Goal: Task Accomplishment & Management: Complete application form

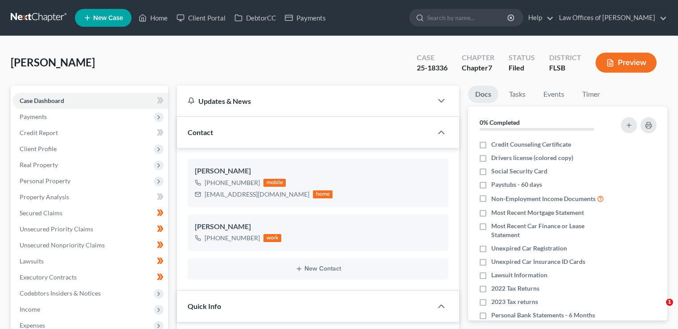
select select "18"
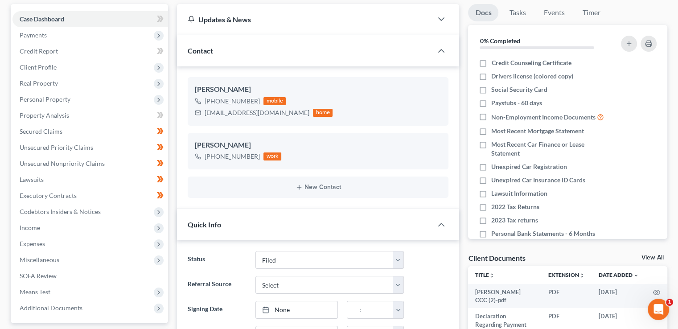
scroll to position [84, 0]
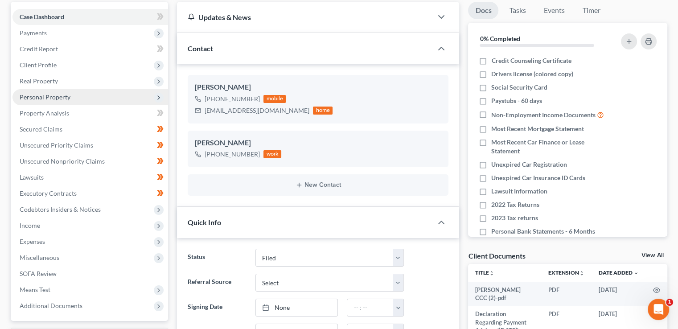
click at [39, 93] on span "Personal Property" at bounding box center [45, 97] width 51 height 8
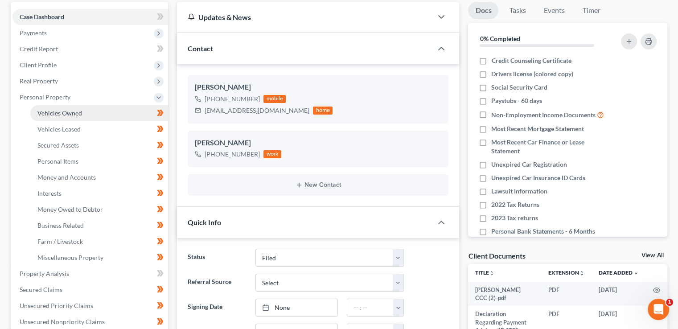
click at [61, 109] on span "Vehicles Owned" at bounding box center [59, 113] width 45 height 8
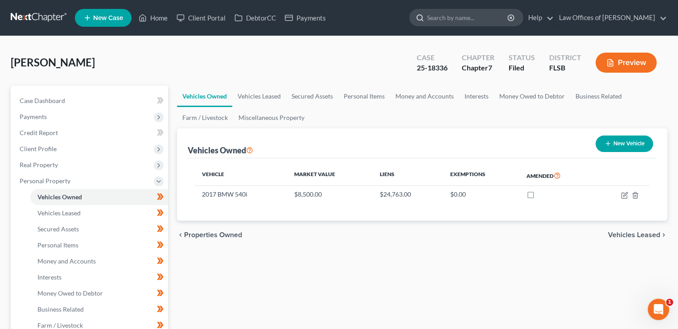
click at [468, 19] on input "search" at bounding box center [468, 17] width 82 height 16
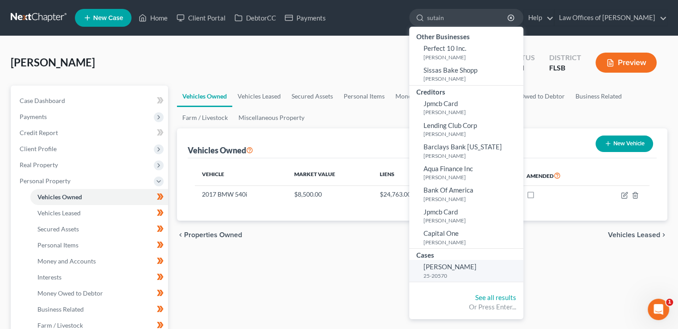
type input "sutain"
click at [469, 269] on span "[PERSON_NAME]" at bounding box center [450, 267] width 53 height 8
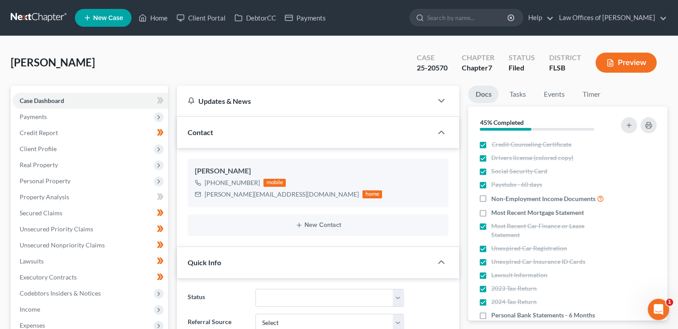
scroll to position [92, 0]
click at [45, 176] on span "Personal Property" at bounding box center [90, 181] width 156 height 16
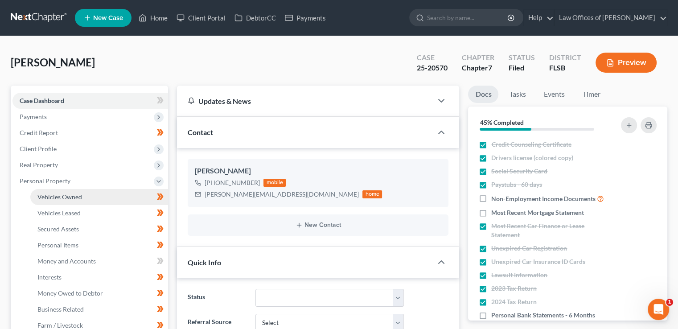
click at [63, 201] on link "Vehicles Owned" at bounding box center [99, 197] width 138 height 16
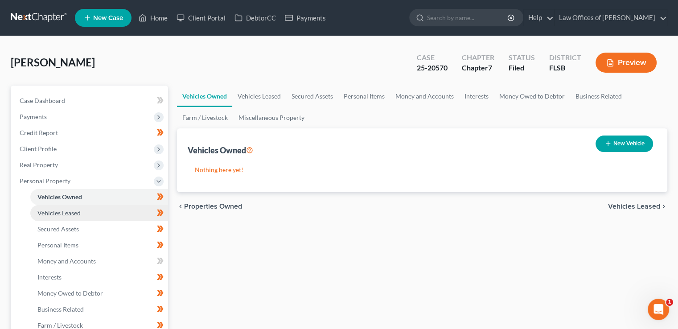
click at [65, 211] on span "Vehicles Leased" at bounding box center [58, 213] width 43 height 8
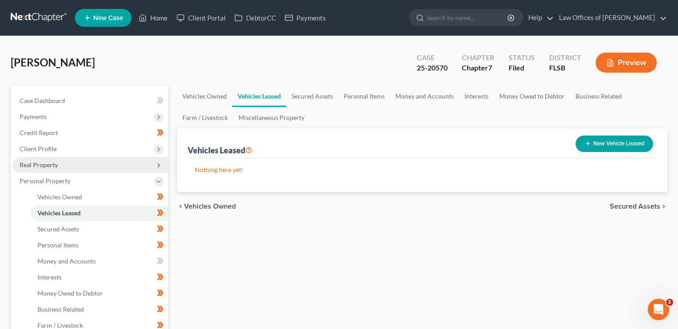
click at [40, 168] on span "Real Property" at bounding box center [39, 165] width 38 height 8
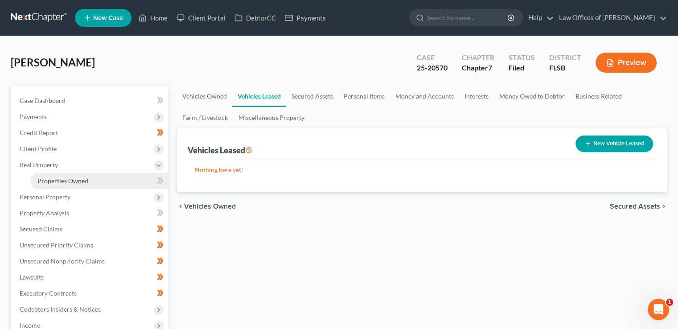
click at [47, 181] on span "Properties Owned" at bounding box center [62, 181] width 51 height 8
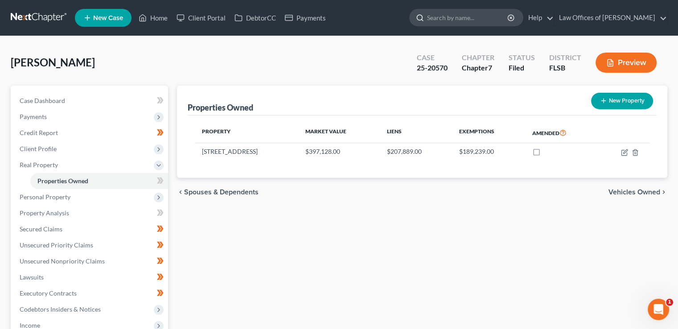
click at [486, 16] on input "search" at bounding box center [468, 17] width 82 height 16
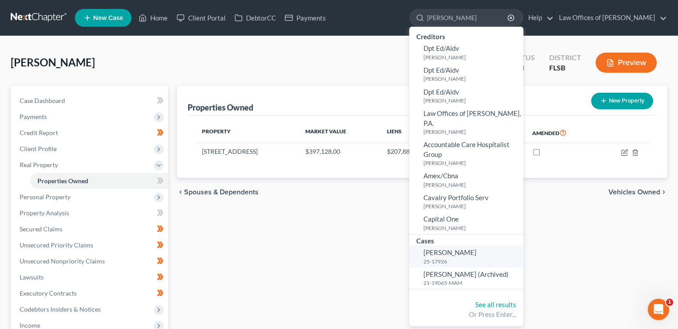
type input "[PERSON_NAME]"
click at [466, 248] on span "[PERSON_NAME]" at bounding box center [450, 252] width 53 height 8
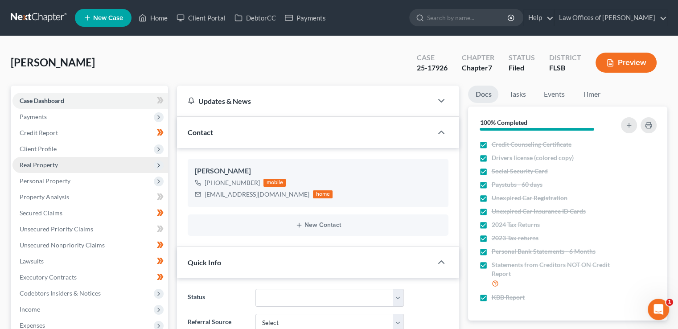
click at [42, 165] on span "Real Property" at bounding box center [39, 165] width 38 height 8
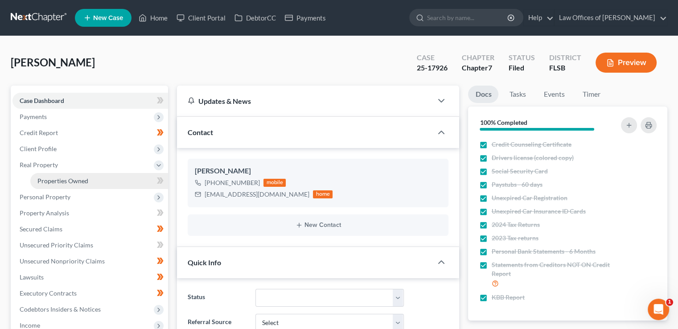
click at [49, 178] on span "Properties Owned" at bounding box center [62, 181] width 51 height 8
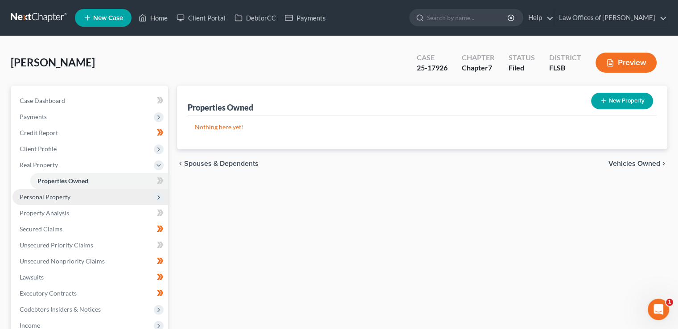
click at [49, 197] on span "Personal Property" at bounding box center [45, 197] width 51 height 8
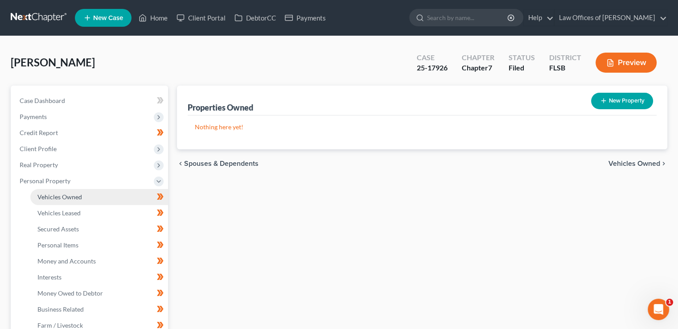
click at [54, 200] on link "Vehicles Owned" at bounding box center [99, 197] width 138 height 16
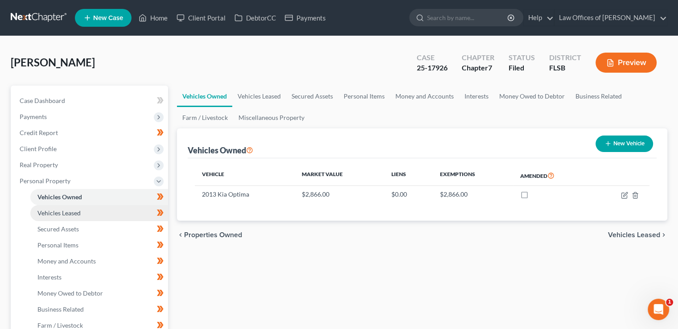
click at [54, 211] on span "Vehicles Leased" at bounding box center [58, 213] width 43 height 8
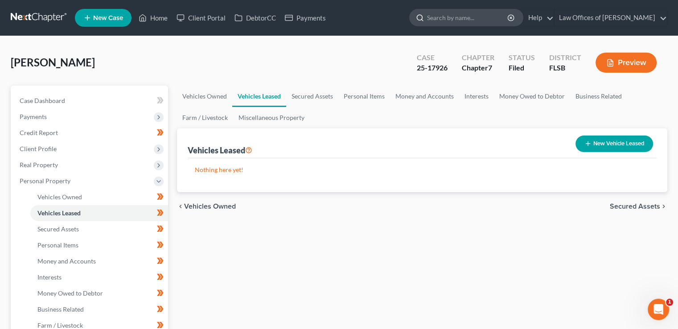
click at [470, 17] on input "search" at bounding box center [468, 17] width 82 height 16
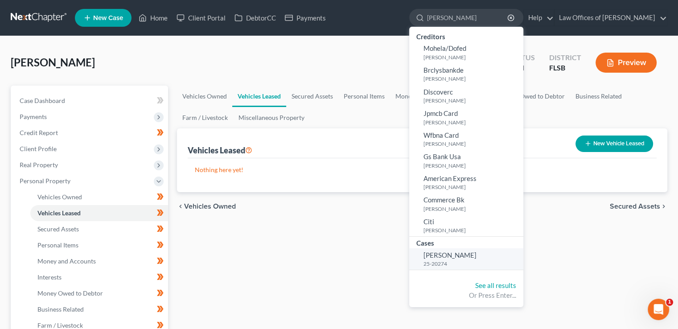
type input "[PERSON_NAME]"
click at [469, 255] on span "[PERSON_NAME]" at bounding box center [450, 255] width 53 height 8
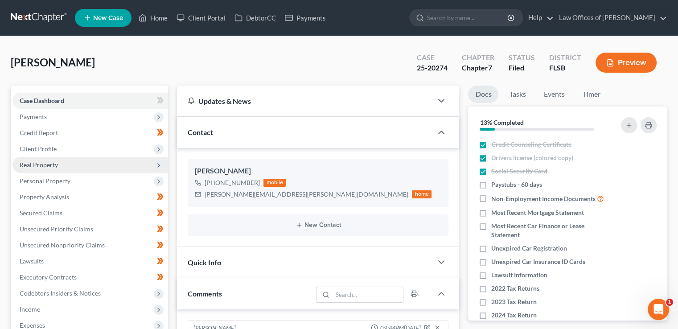
click at [42, 164] on span "Real Property" at bounding box center [39, 165] width 38 height 8
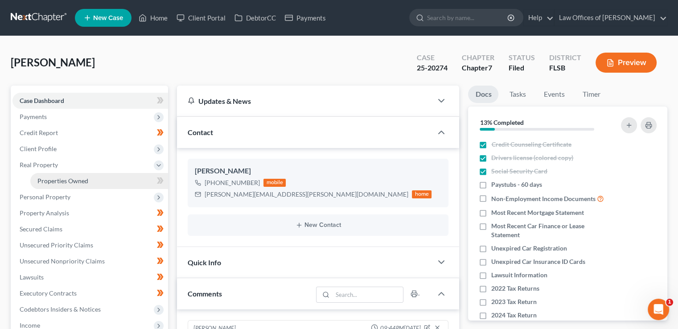
click at [49, 180] on span "Properties Owned" at bounding box center [62, 181] width 51 height 8
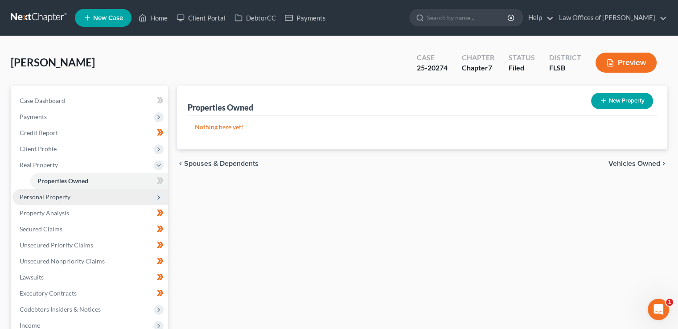
click at [50, 198] on span "Personal Property" at bounding box center [45, 197] width 51 height 8
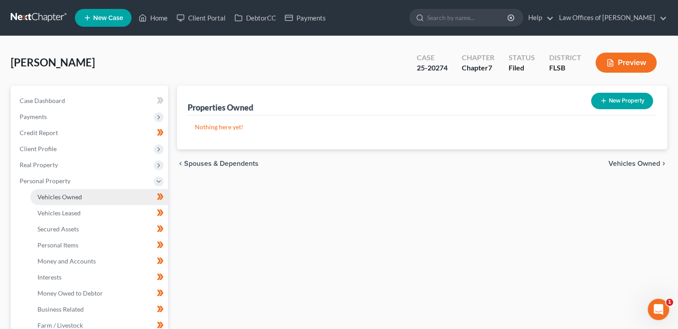
click at [59, 199] on span "Vehicles Owned" at bounding box center [59, 197] width 45 height 8
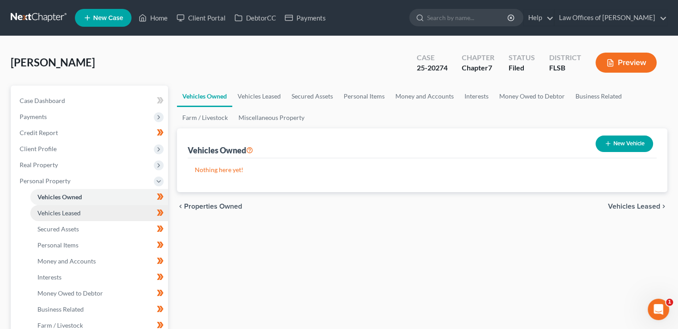
click at [59, 211] on span "Vehicles Leased" at bounding box center [58, 213] width 43 height 8
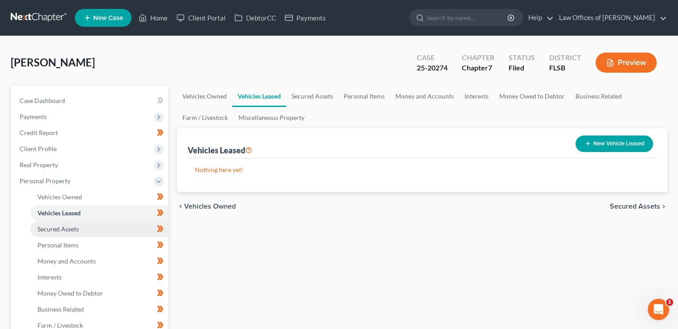
click at [59, 229] on span "Secured Assets" at bounding box center [57, 229] width 41 height 8
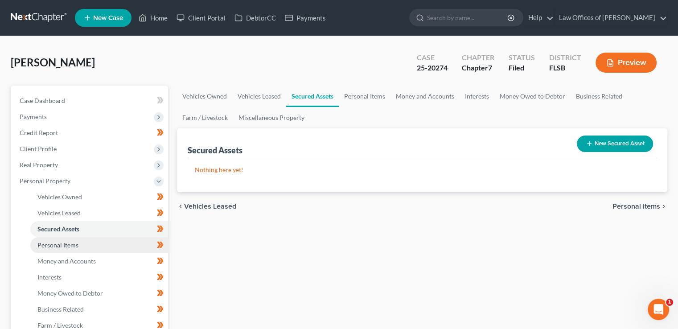
click at [59, 243] on span "Personal Items" at bounding box center [57, 245] width 41 height 8
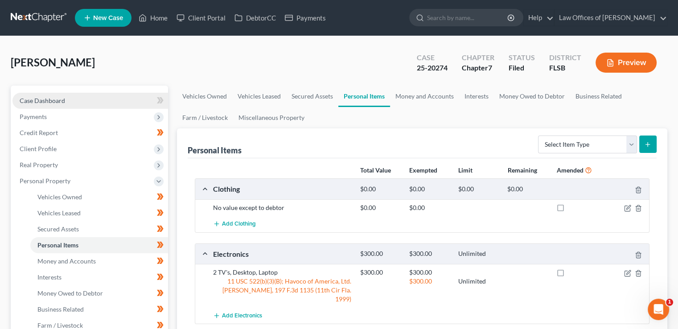
click at [52, 101] on span "Case Dashboard" at bounding box center [42, 101] width 45 height 8
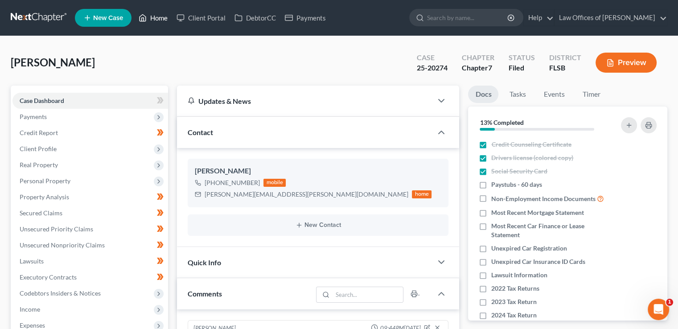
drag, startPoint x: 157, startPoint y: 5, endPoint x: 155, endPoint y: 11, distance: 6.5
click at [157, 5] on nav "Home New Case Client Portal DebtorCC Payments Law Offices of [PERSON_NAME] Farb…" at bounding box center [339, 18] width 678 height 36
click at [155, 25] on link "Home" at bounding box center [153, 18] width 38 height 16
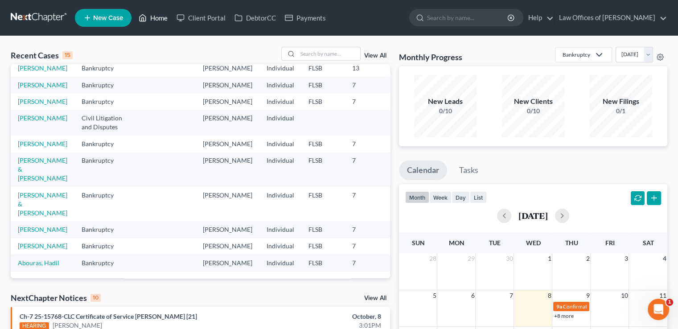
scroll to position [228, 0]
click at [378, 58] on link "View All" at bounding box center [375, 56] width 22 height 6
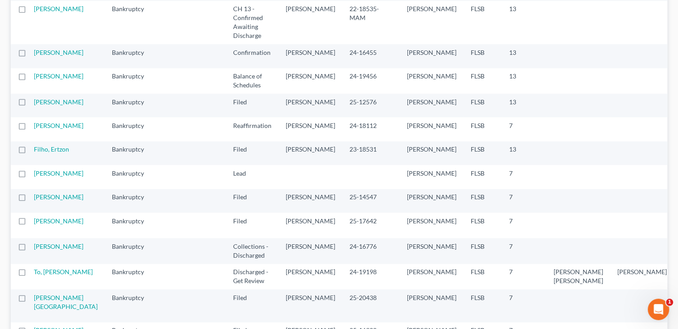
scroll to position [603, 0]
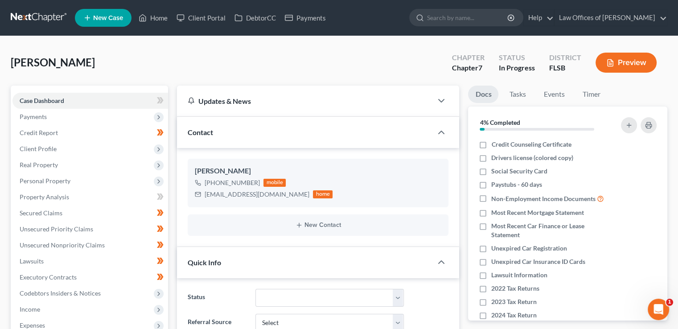
scroll to position [54, 0]
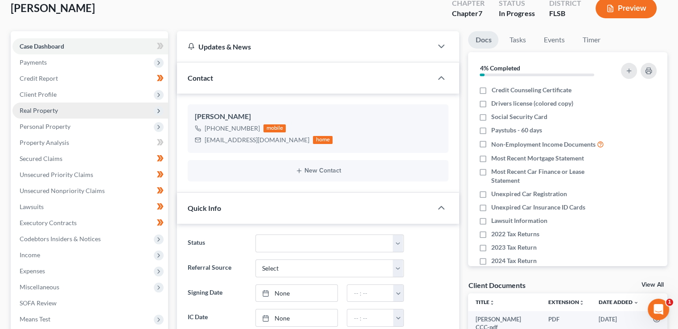
click at [32, 107] on span "Real Property" at bounding box center [39, 111] width 38 height 8
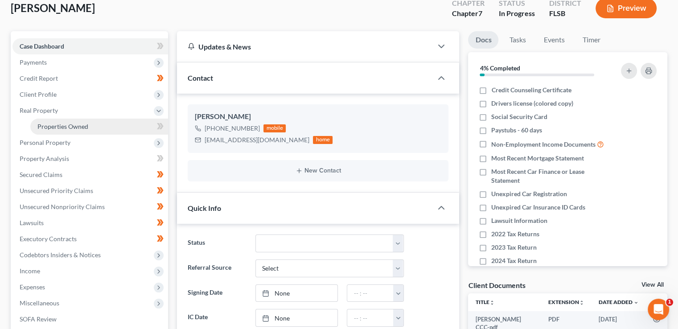
click at [42, 124] on span "Properties Owned" at bounding box center [62, 127] width 51 height 8
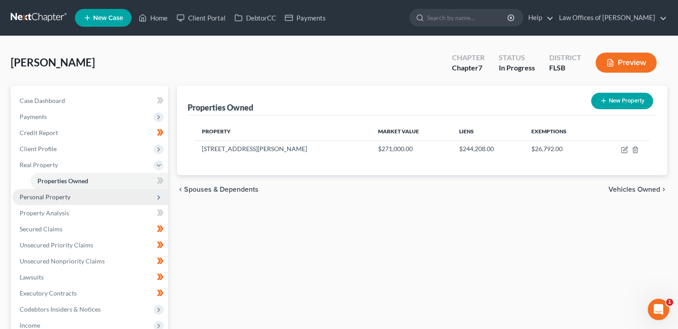
click at [75, 197] on span "Personal Property" at bounding box center [90, 197] width 156 height 16
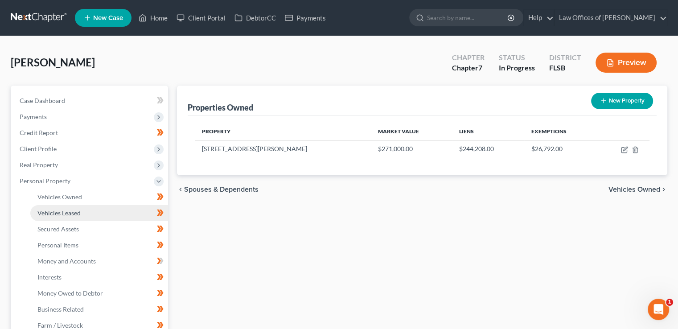
click at [70, 211] on span "Vehicles Leased" at bounding box center [58, 213] width 43 height 8
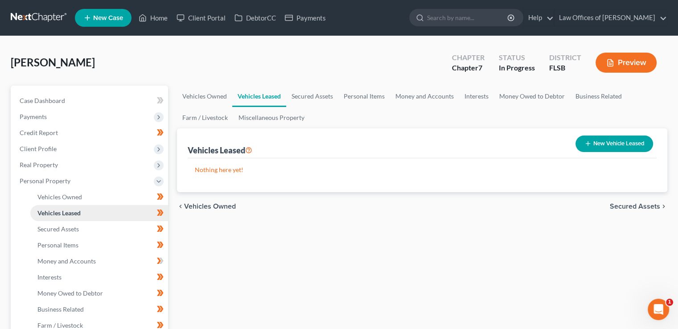
click at [71, 205] on link "Vehicles Leased" at bounding box center [99, 213] width 138 height 16
click at [71, 198] on span "Vehicles Owned" at bounding box center [59, 197] width 45 height 8
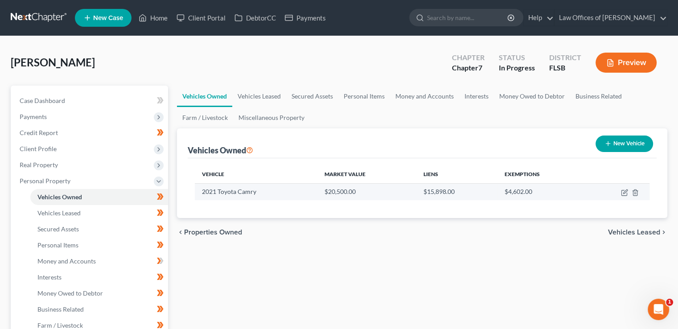
click at [620, 195] on td at bounding box center [618, 191] width 64 height 17
click at [627, 193] on icon "button" at bounding box center [624, 192] width 5 height 5
select select "0"
select select "5"
select select "3"
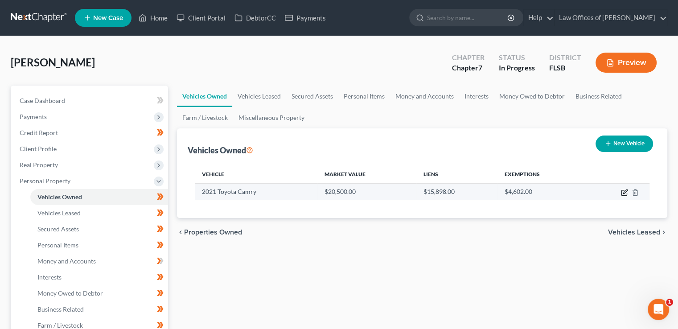
select select "0"
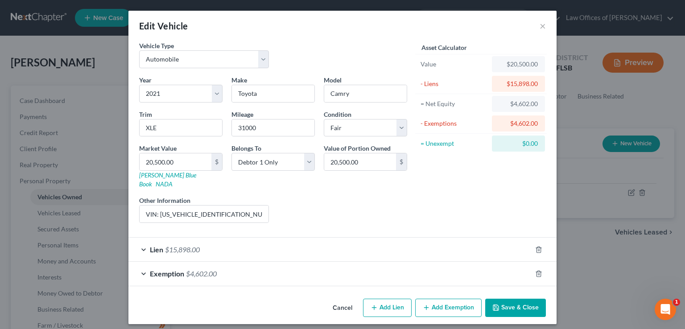
click at [143, 240] on div "Lien $15,898.00" at bounding box center [329, 250] width 403 height 24
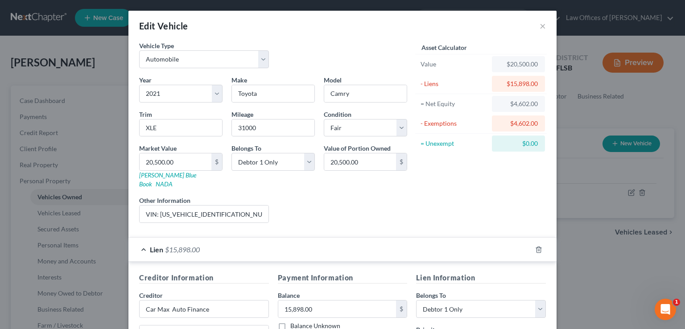
click at [535, 25] on div "Edit Vehicle ×" at bounding box center [342, 26] width 428 height 30
click at [540, 25] on button "×" at bounding box center [543, 26] width 6 height 11
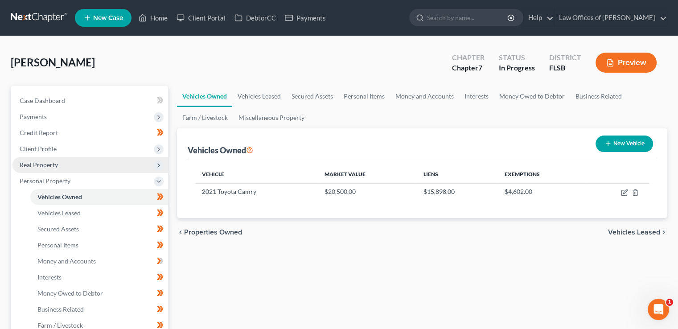
click at [71, 166] on span "Real Property" at bounding box center [90, 165] width 156 height 16
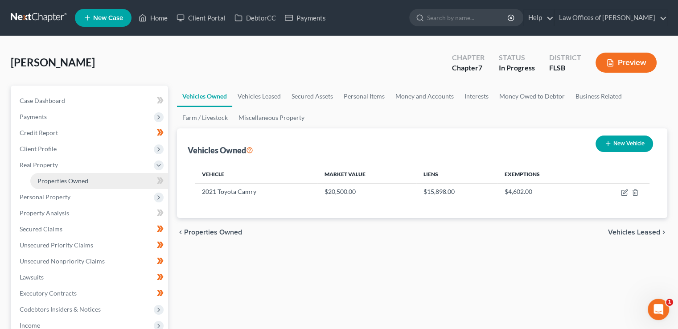
click at [84, 181] on span "Properties Owned" at bounding box center [62, 181] width 51 height 8
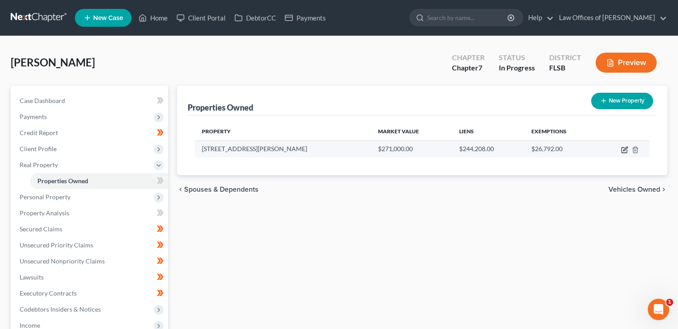
click at [622, 148] on icon "button" at bounding box center [624, 150] width 5 height 5
select select "9"
select select "0"
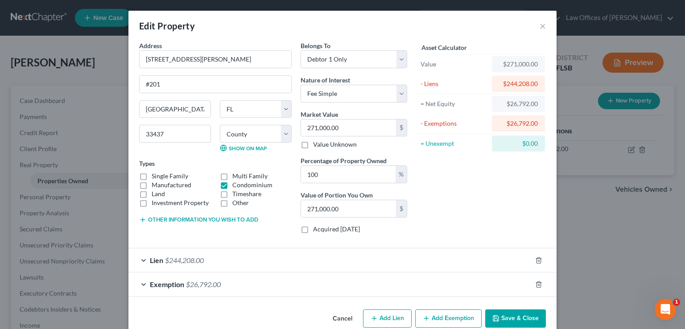
scroll to position [16, 0]
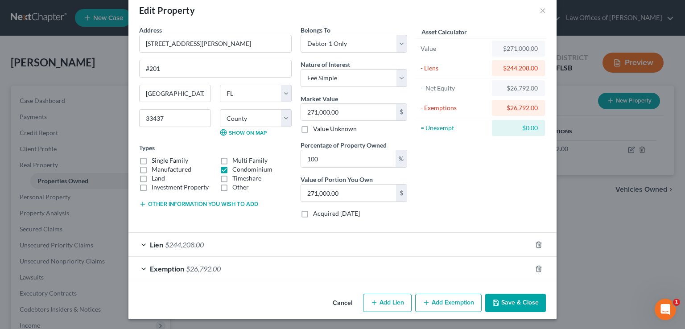
click at [177, 249] on div "Lien $244,208.00" at bounding box center [329, 245] width 403 height 24
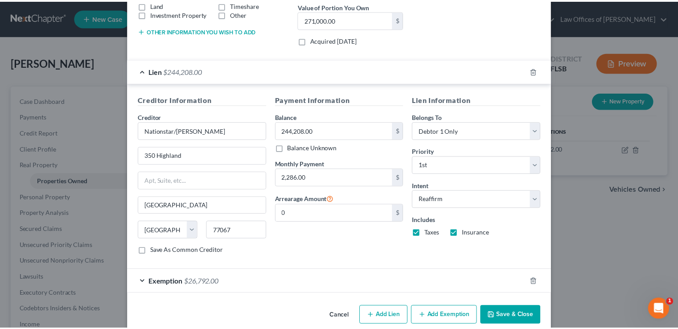
scroll to position [0, 0]
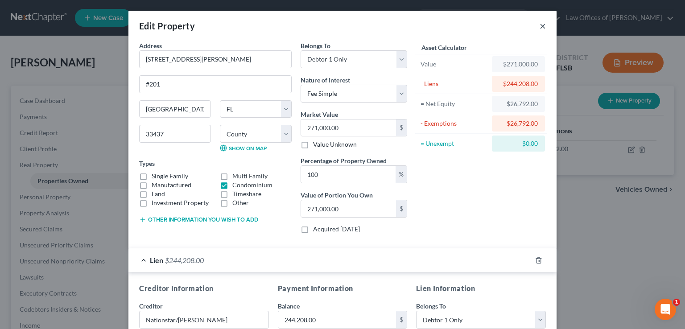
click at [540, 29] on button "×" at bounding box center [543, 26] width 6 height 11
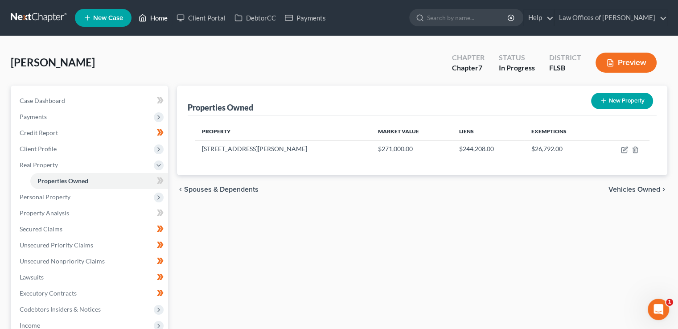
click at [153, 16] on link "Home" at bounding box center [153, 18] width 38 height 16
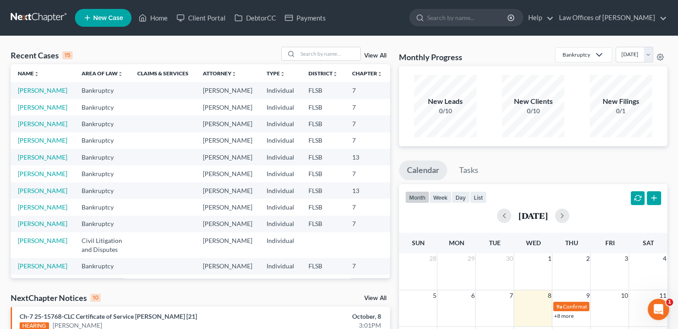
click at [375, 59] on div "View All" at bounding box center [335, 54] width 109 height 14
click at [374, 53] on link "View All" at bounding box center [375, 56] width 22 height 6
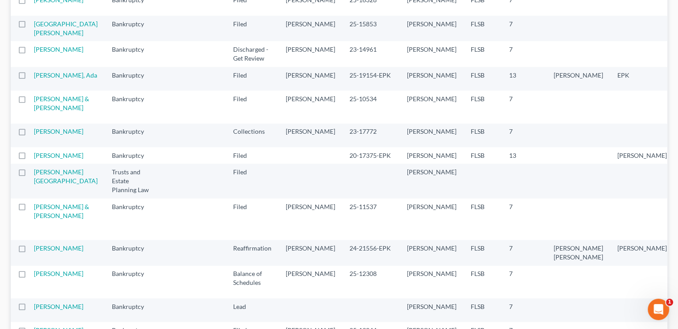
scroll to position [945, 0]
